Goal: Task Accomplishment & Management: Manage account settings

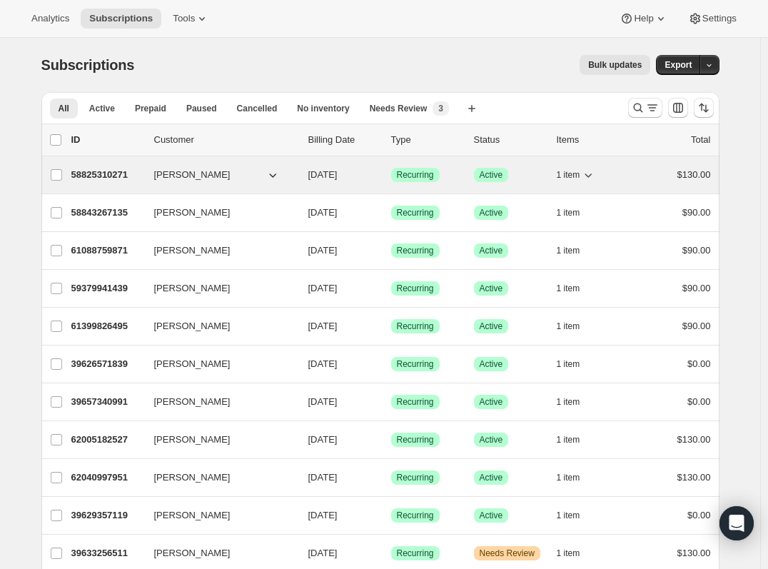
click at [254, 173] on button "[PERSON_NAME]" at bounding box center [217, 174] width 143 height 23
click at [288, 174] on button "[PERSON_NAME]" at bounding box center [217, 174] width 143 height 23
click at [296, 179] on div "[PERSON_NAME]" at bounding box center [225, 175] width 143 height 14
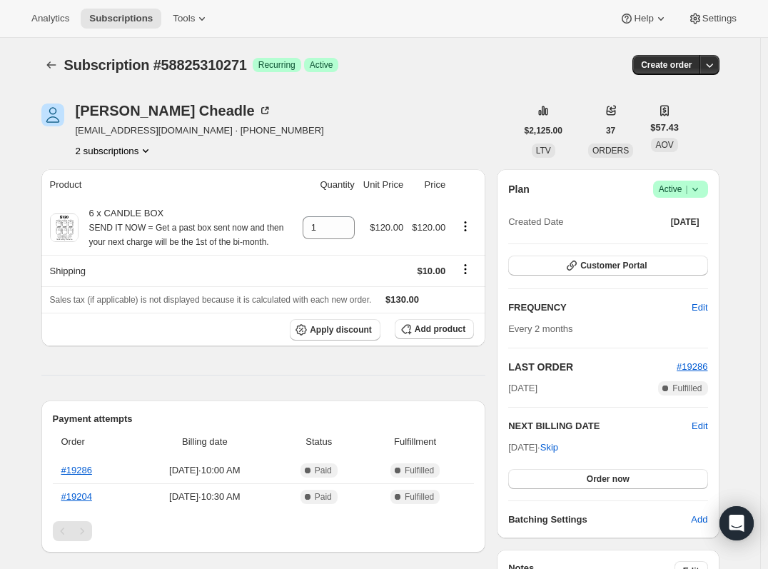
click at [702, 190] on icon at bounding box center [695, 189] width 14 height 14
click at [683, 238] on span "Cancel subscription" at bounding box center [685, 241] width 81 height 11
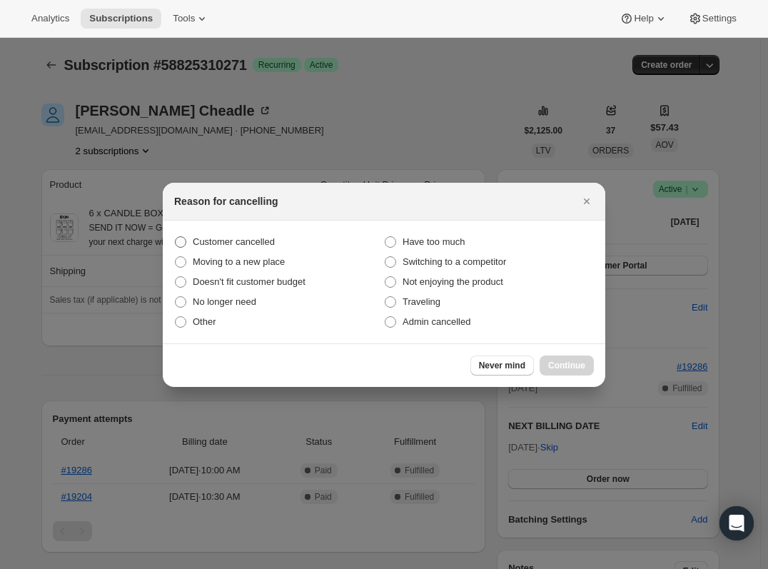
click at [175, 236] on span ":rbl:" at bounding box center [180, 242] width 13 height 13
click at [175, 236] on input "Customer cancelled" at bounding box center [175, 236] width 1 height 1
radio input "true"
click at [576, 198] on div "Reason for cancelling" at bounding box center [384, 201] width 420 height 14
click at [587, 203] on icon "Close" at bounding box center [587, 201] width 14 height 14
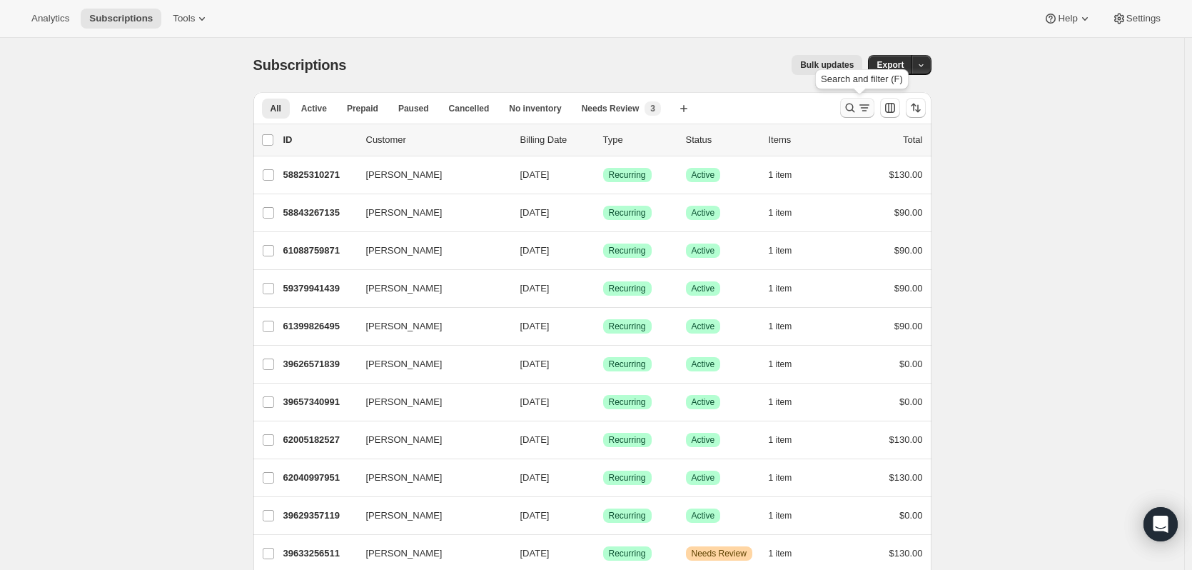
click at [774, 110] on icon "Search and filter results" at bounding box center [850, 108] width 14 height 14
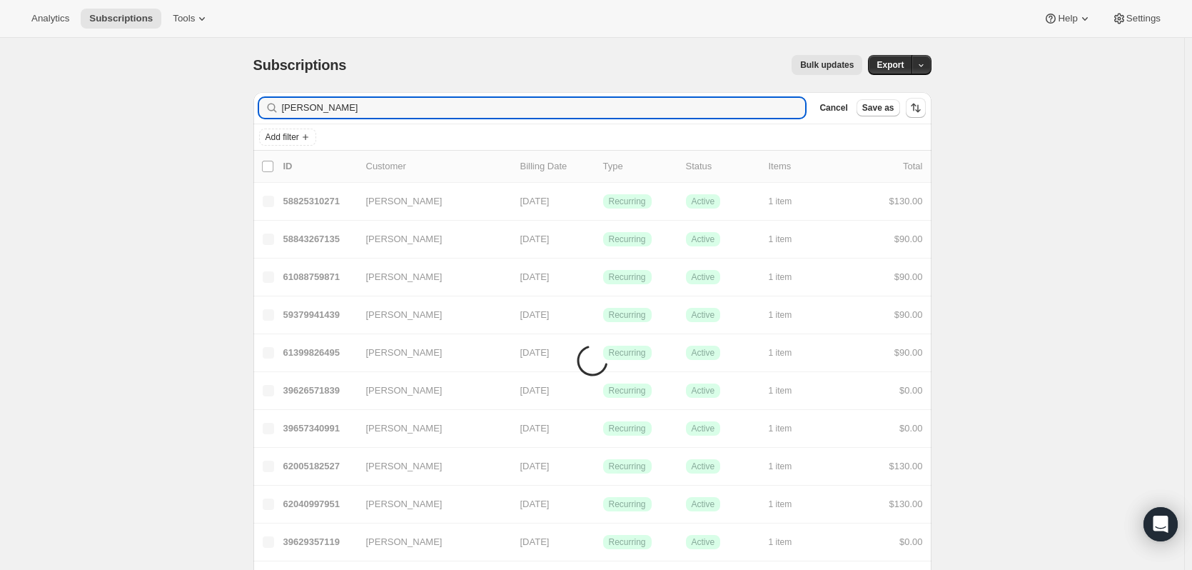
type input "[PERSON_NAME]"
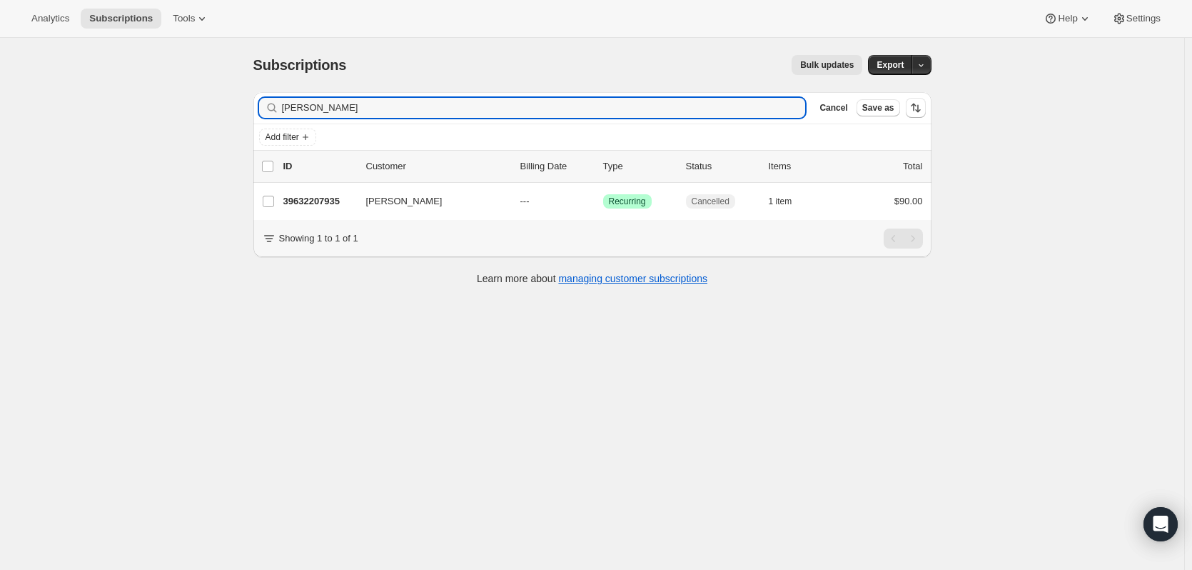
drag, startPoint x: 315, startPoint y: 104, endPoint x: 237, endPoint y: 105, distance: 78.5
click at [237, 105] on div "Subscriptions. This page is ready Subscriptions Bulk updates More actions Bulk …" at bounding box center [592, 323] width 1184 height 570
type input "[PERSON_NAME]"
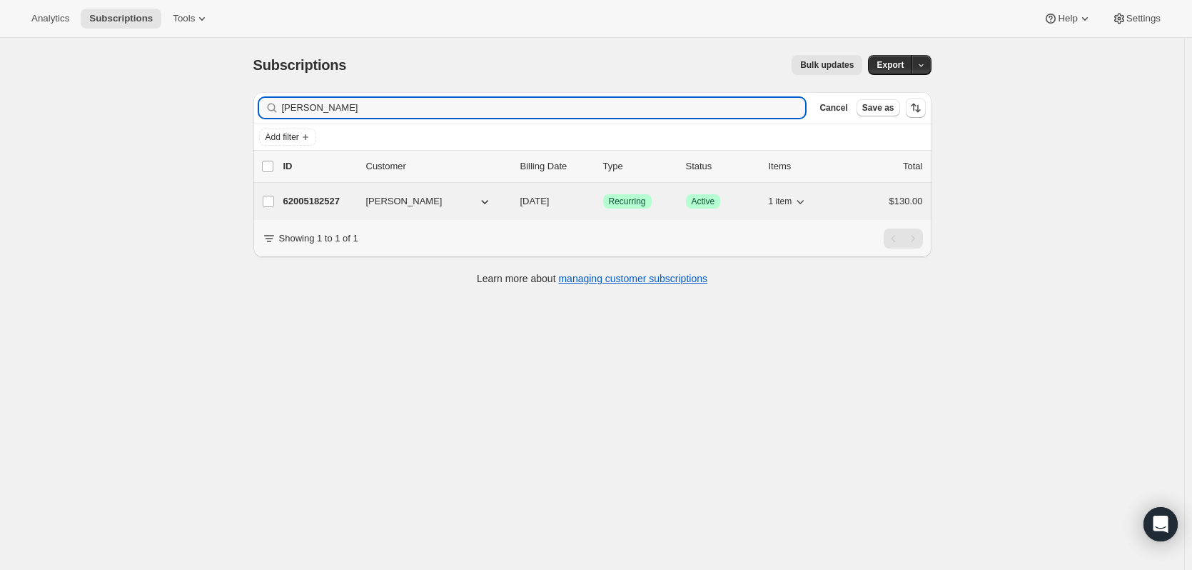
click at [323, 202] on p "62005182527" at bounding box center [318, 201] width 71 height 14
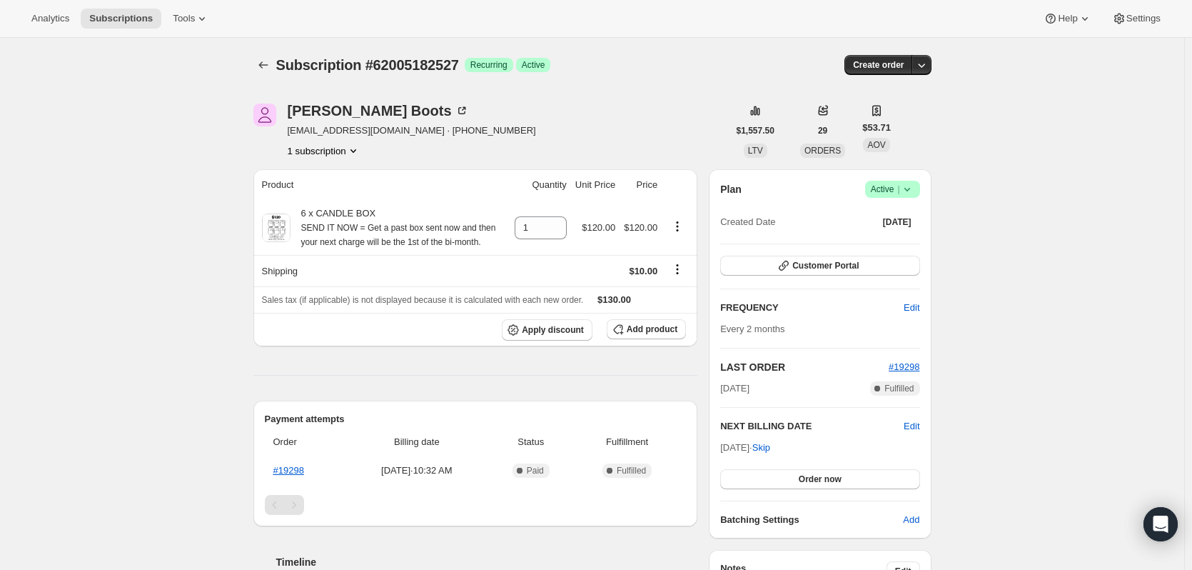
click at [774, 190] on icon at bounding box center [907, 189] width 14 height 14
click at [774, 236] on span "Cancel subscription" at bounding box center [897, 241] width 81 height 11
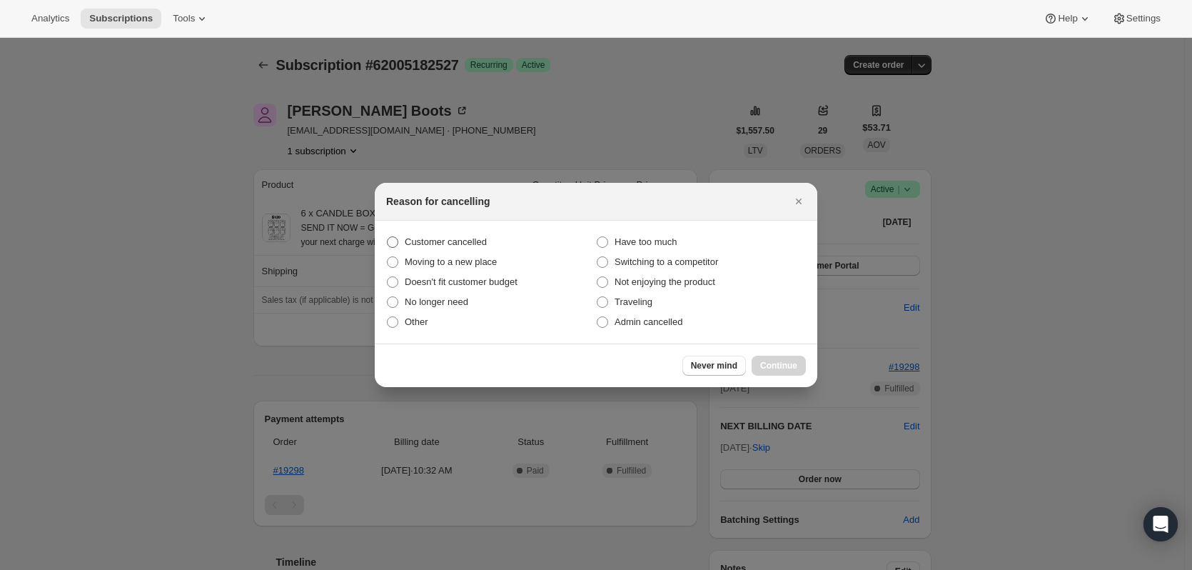
click at [393, 242] on span ":ros:" at bounding box center [392, 241] width 11 height 11
click at [388, 237] on input "Customer cancelled" at bounding box center [387, 236] width 1 height 1
radio input "true"
click at [769, 368] on span "Continue" at bounding box center [778, 365] width 37 height 11
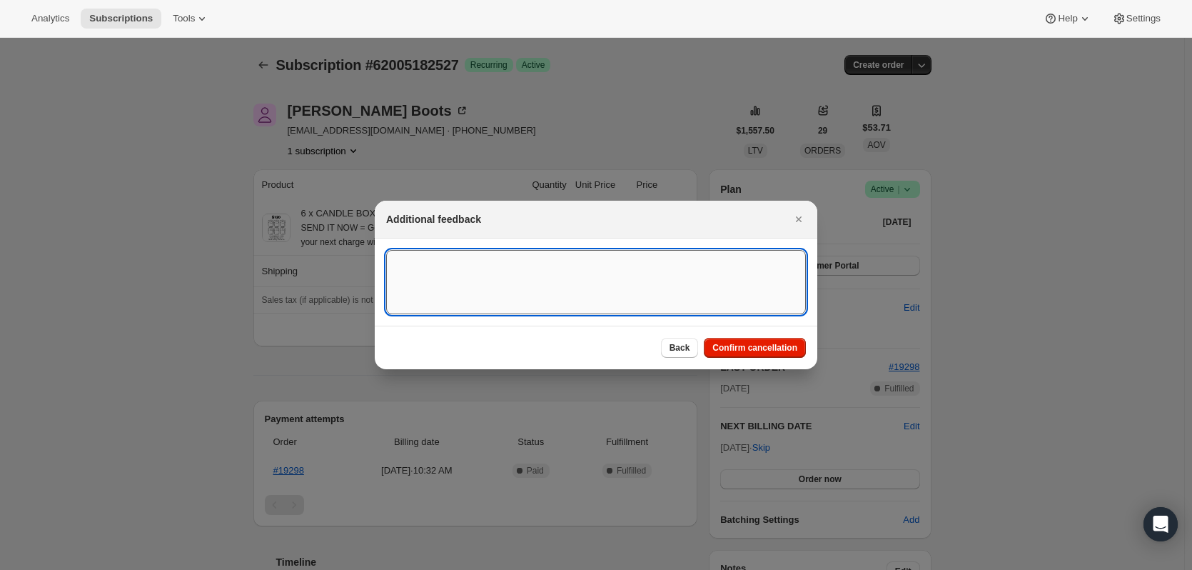
click at [447, 279] on textarea ":ros:" at bounding box center [596, 282] width 420 height 64
click at [418, 283] on textarea ":ros:" at bounding box center [596, 282] width 420 height 64
type textarea "customer has asked to cancel as we no longer do the coloured jars"
click at [759, 345] on span "Confirm cancellation" at bounding box center [754, 347] width 85 height 11
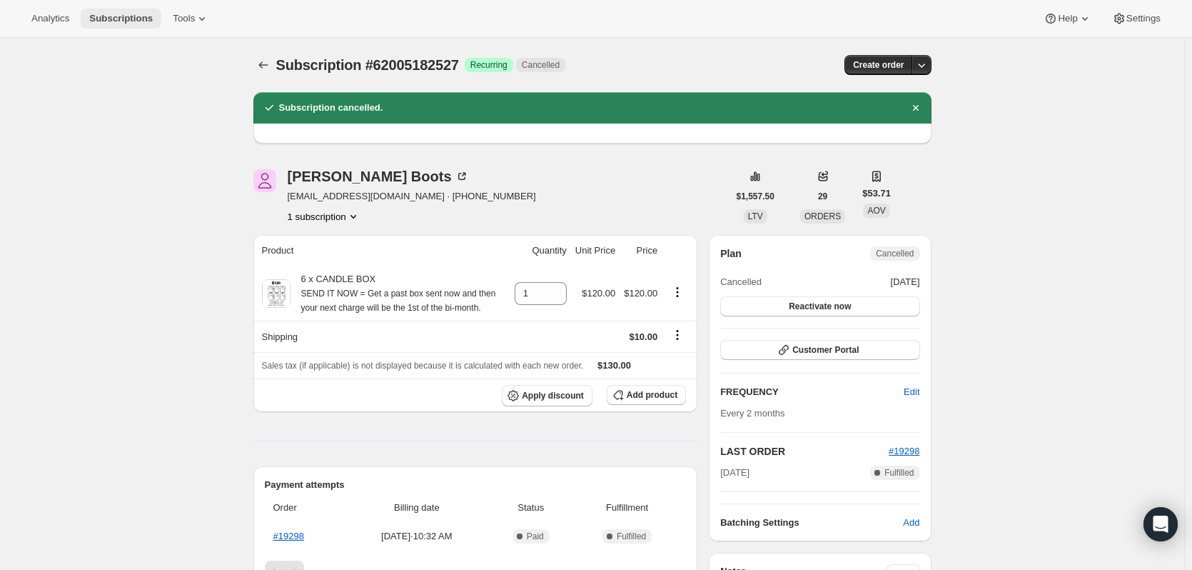
click at [94, 21] on span "Subscriptions" at bounding box center [121, 18] width 64 height 11
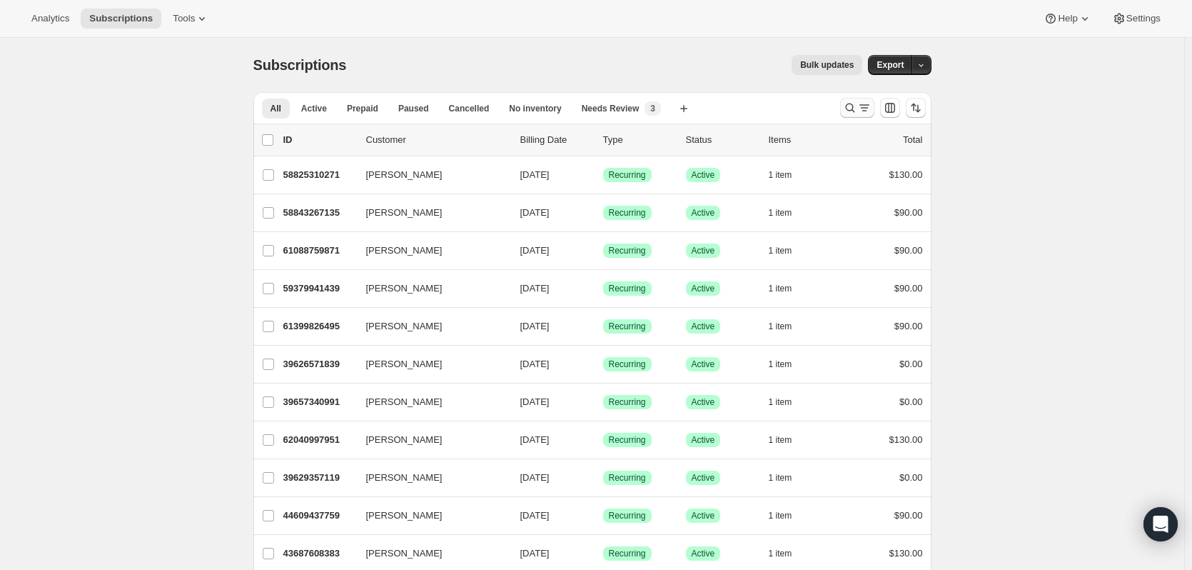
click at [774, 106] on icon "Search and filter results" at bounding box center [864, 108] width 14 height 14
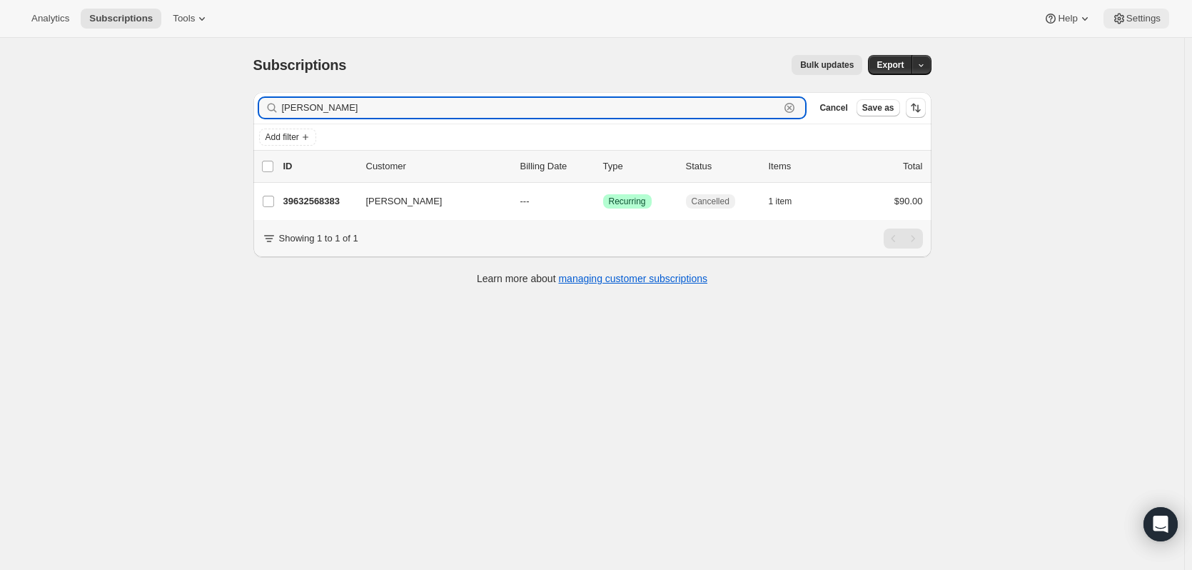
type input "[PERSON_NAME]"
